Goal: Task Accomplishment & Management: Use online tool/utility

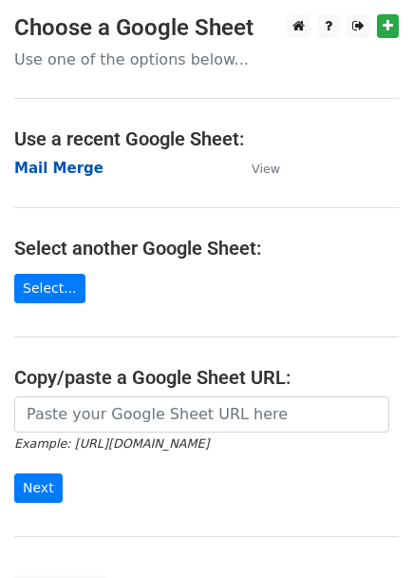
click at [75, 175] on strong "Mail Merge" at bounding box center [58, 168] width 89 height 17
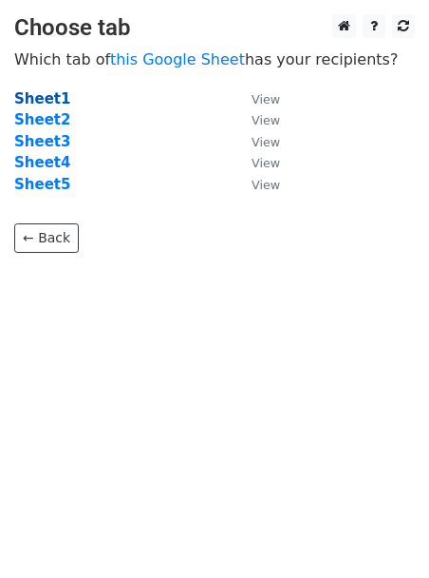
click at [35, 96] on strong "Sheet1" at bounding box center [42, 98] width 56 height 17
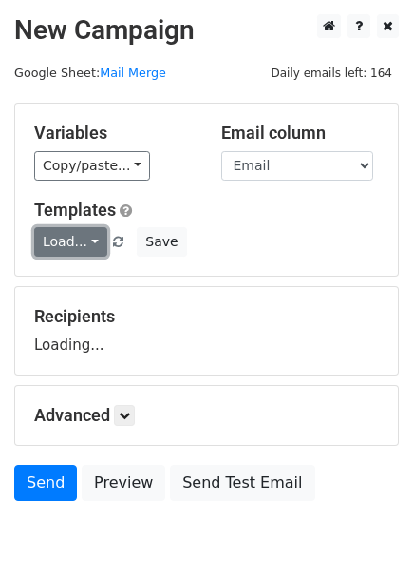
click at [85, 248] on link "Load..." at bounding box center [70, 241] width 73 height 29
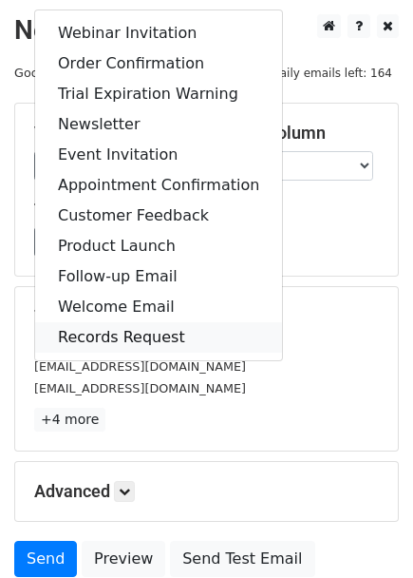
click at [81, 328] on link "Records Request" at bounding box center [158, 337] width 247 height 30
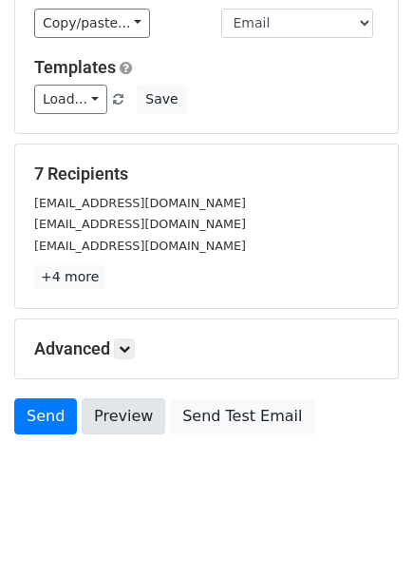
scroll to position [162, 0]
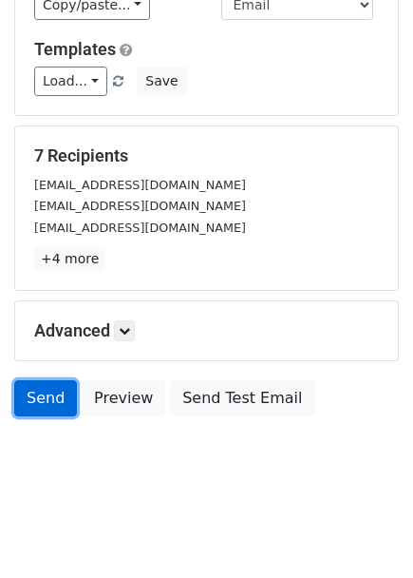
click at [37, 397] on link "Send" at bounding box center [45, 398] width 63 height 36
